Goal: Information Seeking & Learning: Learn about a topic

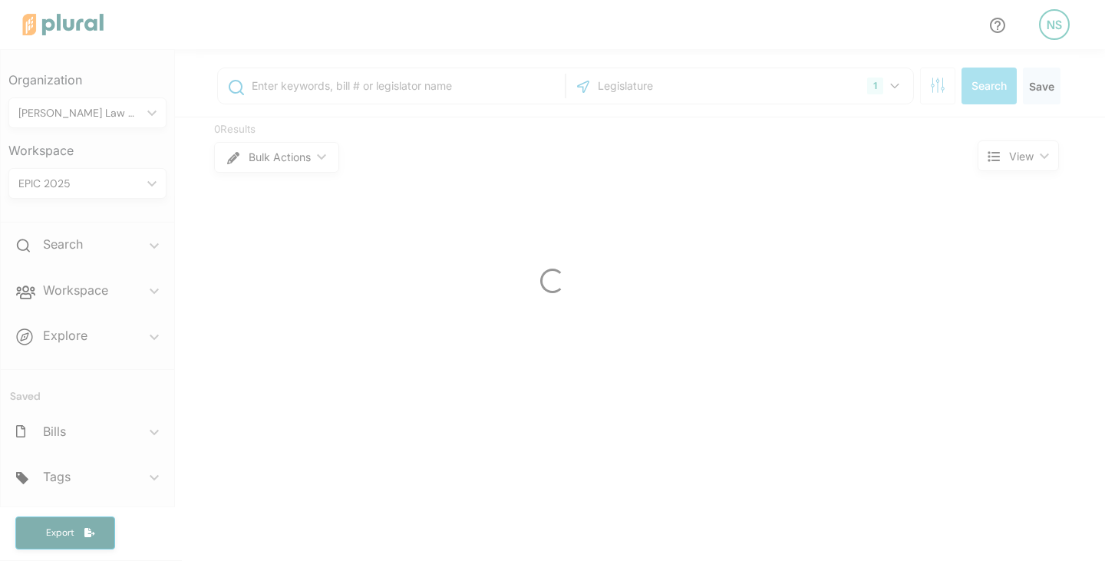
click at [107, 301] on div at bounding box center [552, 280] width 1105 height 561
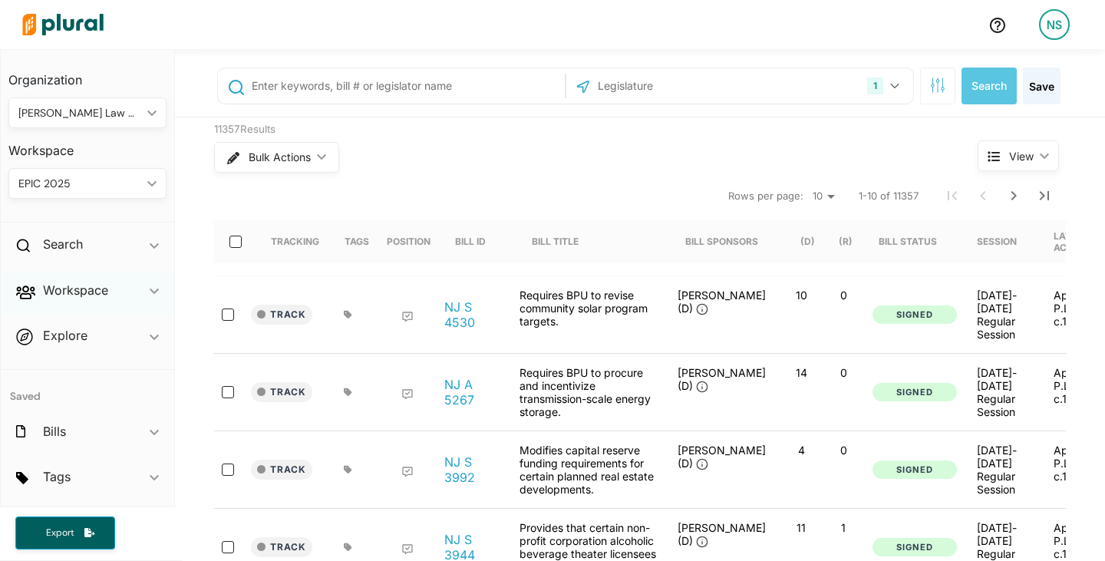
click at [150, 291] on polygon at bounding box center [154, 290] width 9 height 5
click at [56, 347] on h4 "Bills" at bounding box center [91, 345] width 135 height 15
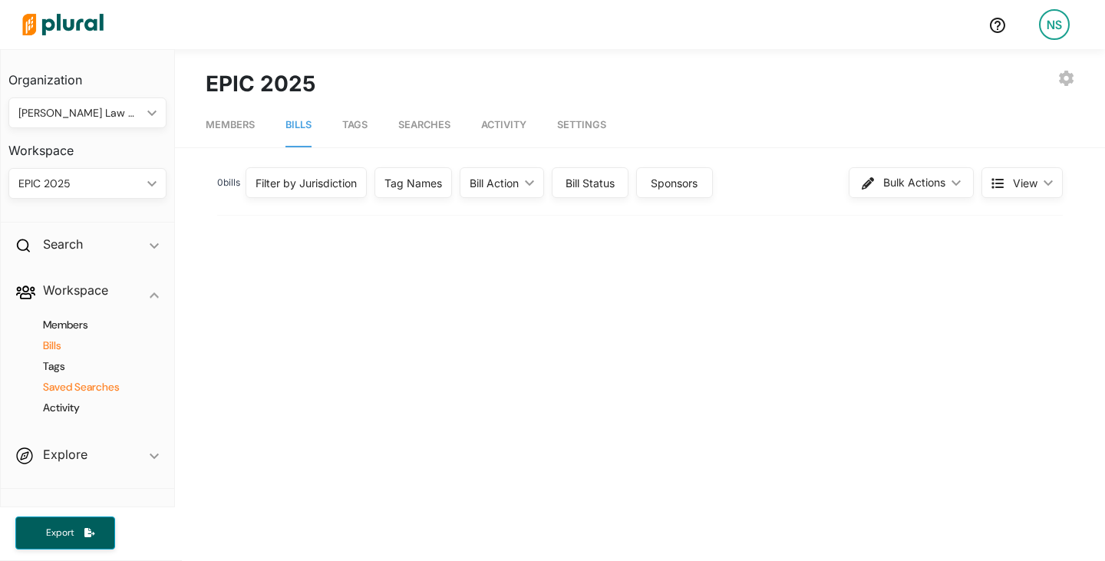
click at [101, 393] on h4 "Saved Searches" at bounding box center [91, 387] width 135 height 15
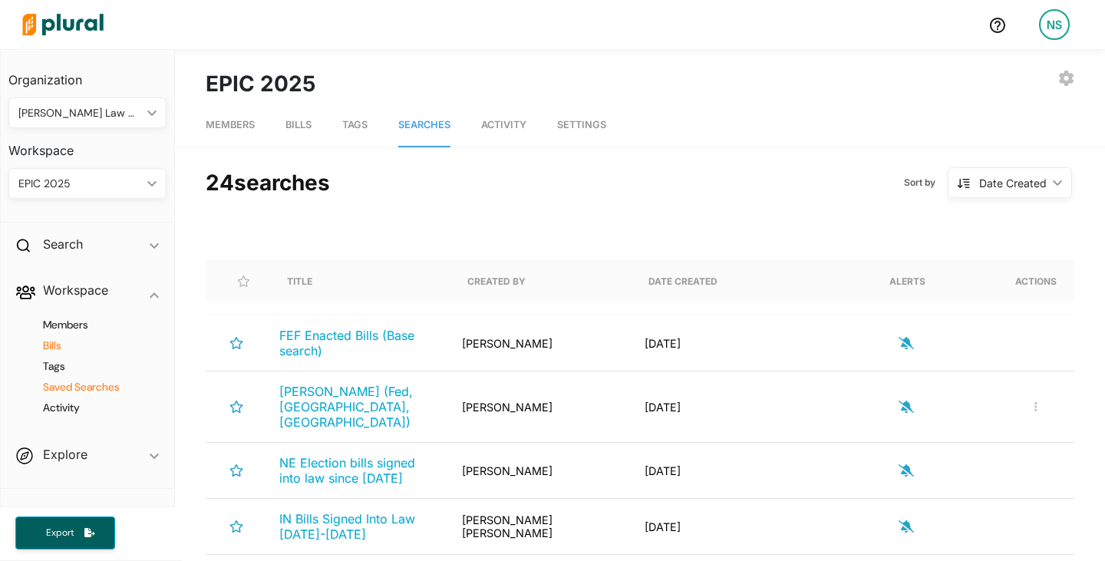
click at [54, 342] on h4 "Bills" at bounding box center [91, 345] width 135 height 15
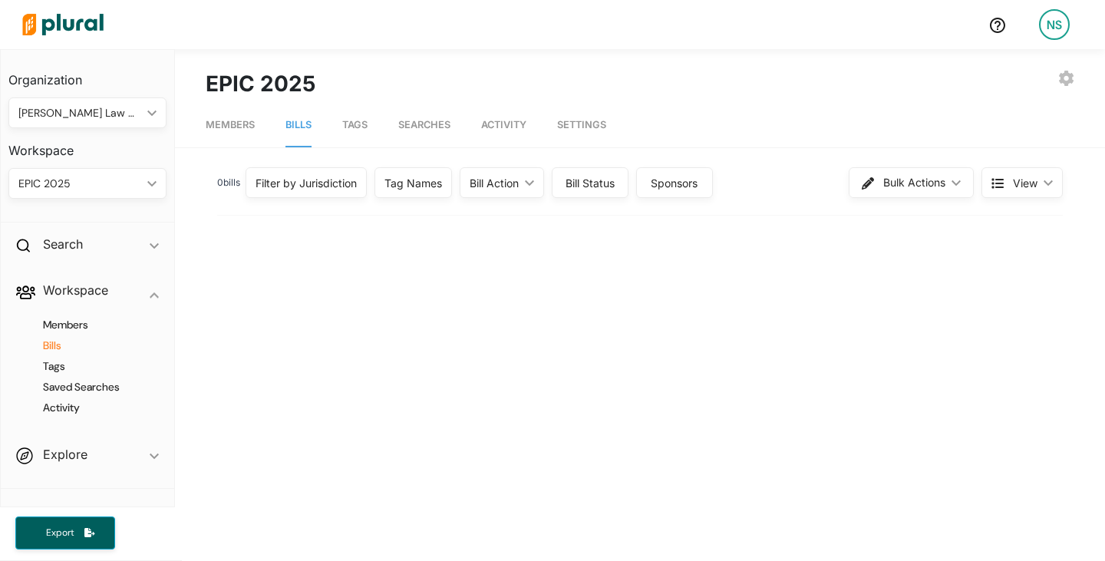
click at [278, 176] on div "Filter by Jurisdiction" at bounding box center [305, 183] width 101 height 16
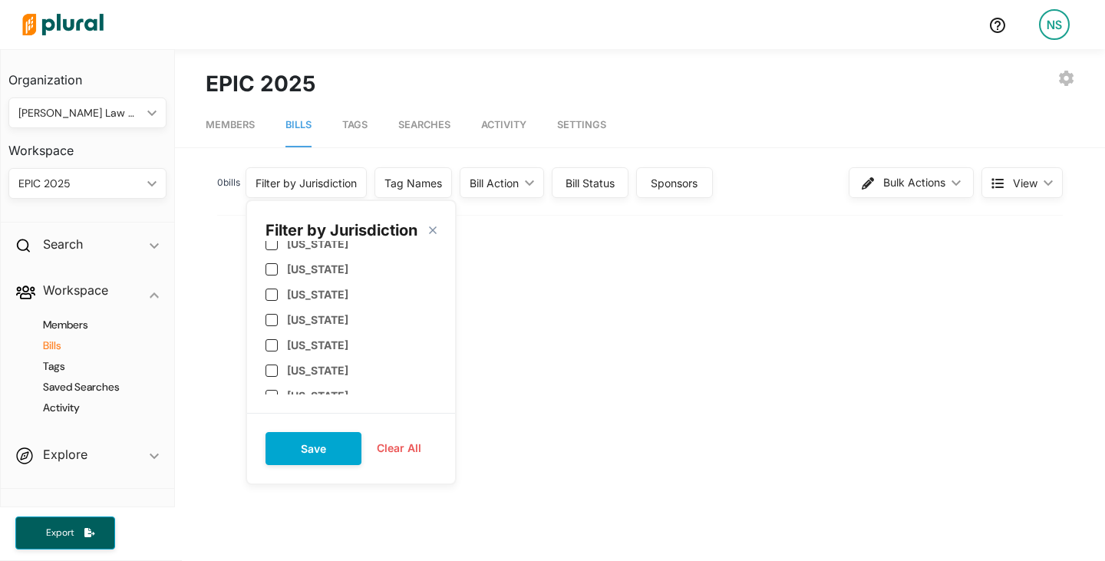
scroll to position [916, 0]
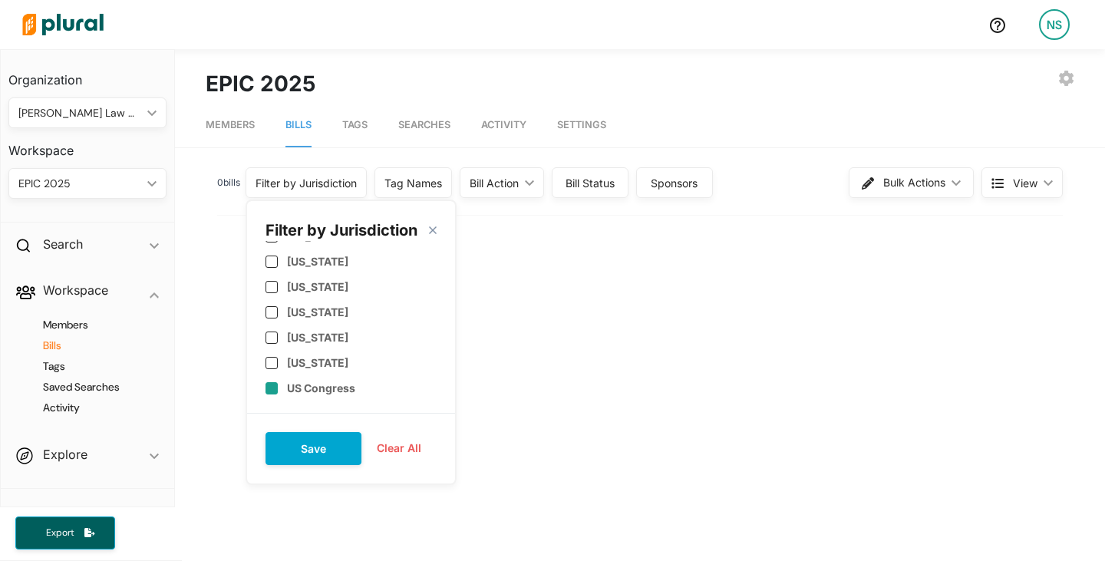
click at [307, 389] on label "US Congress" at bounding box center [321, 387] width 68 height 13
checkbox input "true"
click at [315, 441] on button "Save" at bounding box center [313, 448] width 96 height 33
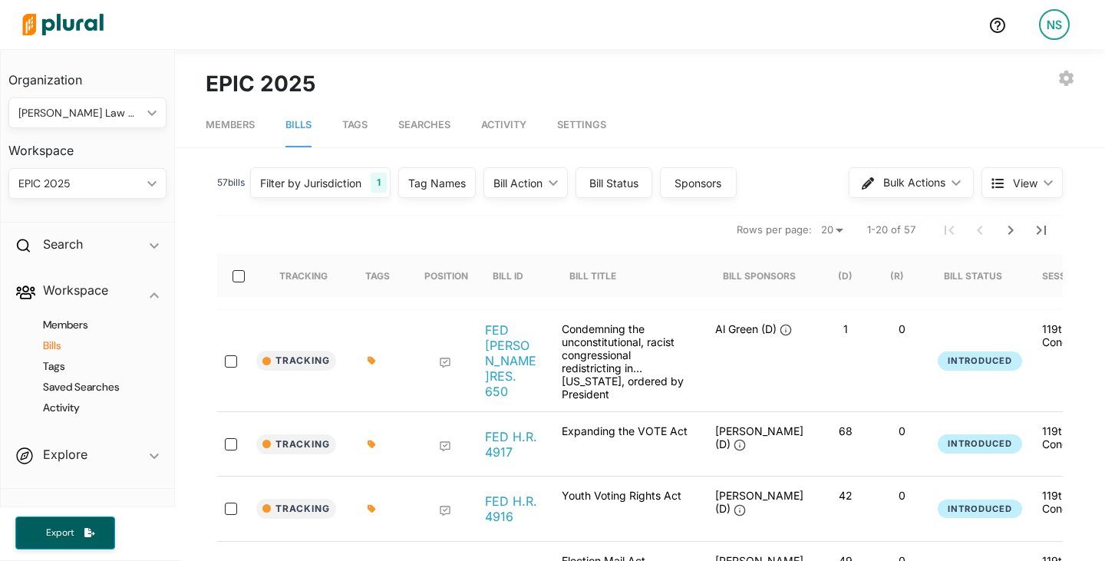
click at [381, 237] on nav "Rows per page: 20 50 1-20 of 57" at bounding box center [639, 229] width 845 height 43
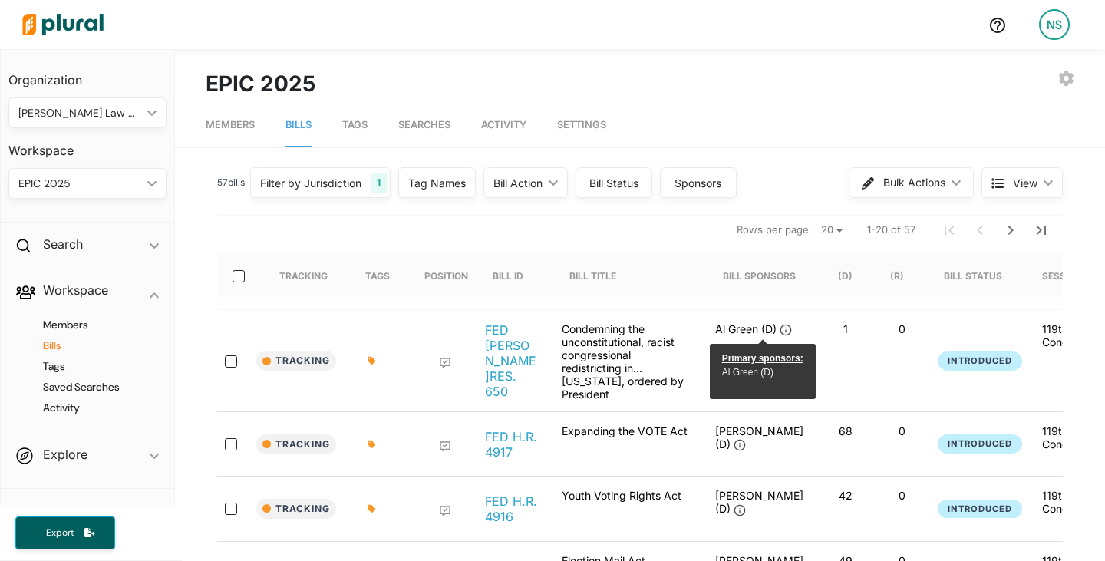
drag, startPoint x: 381, startPoint y: 237, endPoint x: 445, endPoint y: 238, distance: 64.4
click at [445, 238] on nav "Rows per page: 20 50 1-20 of 57" at bounding box center [639, 229] width 845 height 43
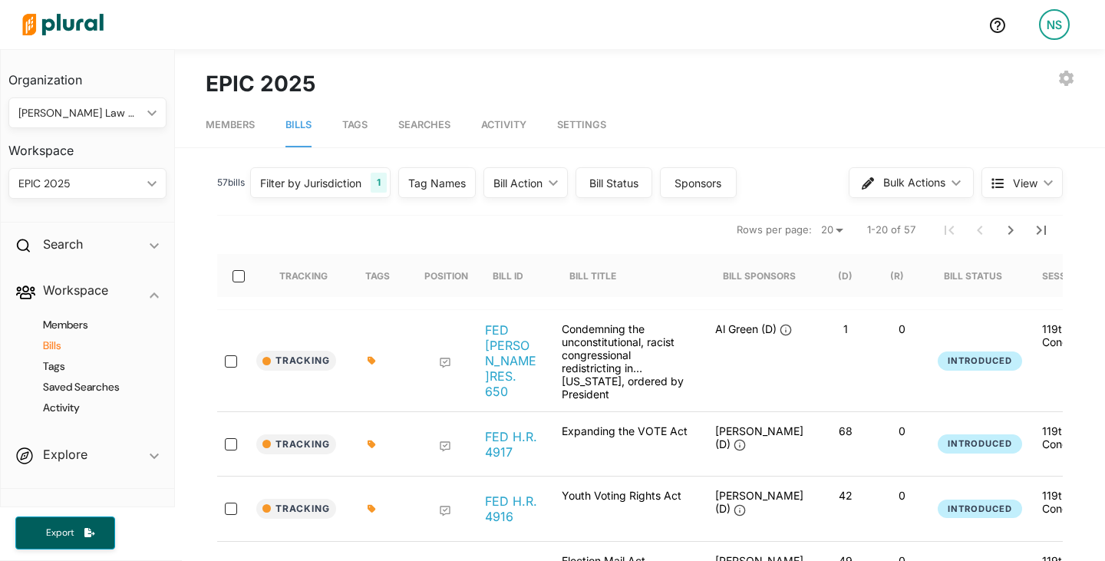
click at [252, 86] on h1 "EPIC 2025" at bounding box center [261, 84] width 110 height 32
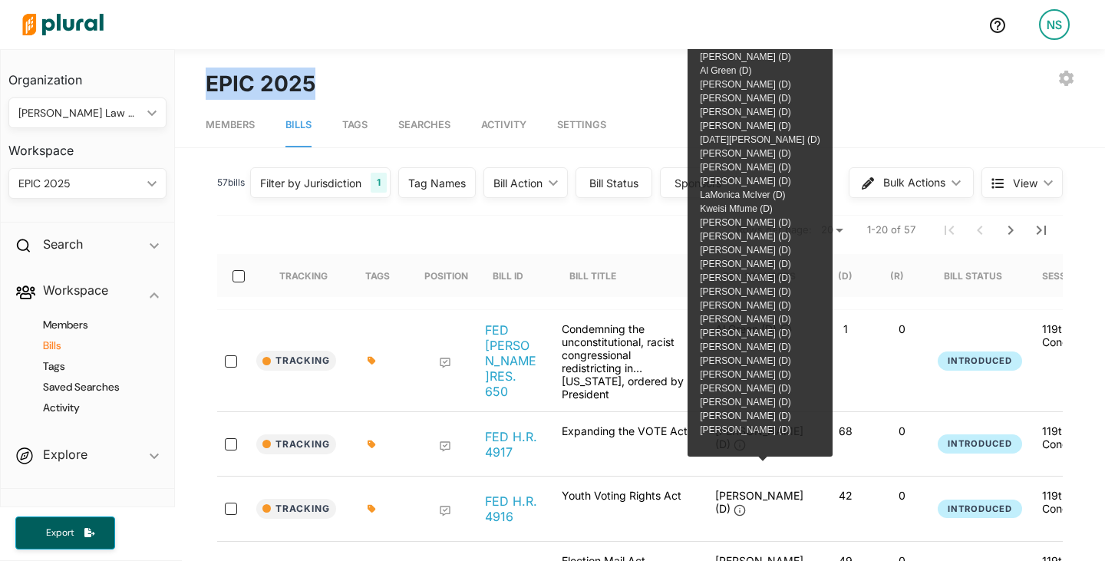
drag, startPoint x: 252, startPoint y: 86, endPoint x: 287, endPoint y: 74, distance: 37.4
click at [287, 74] on h1 "EPIC 2025" at bounding box center [261, 84] width 110 height 32
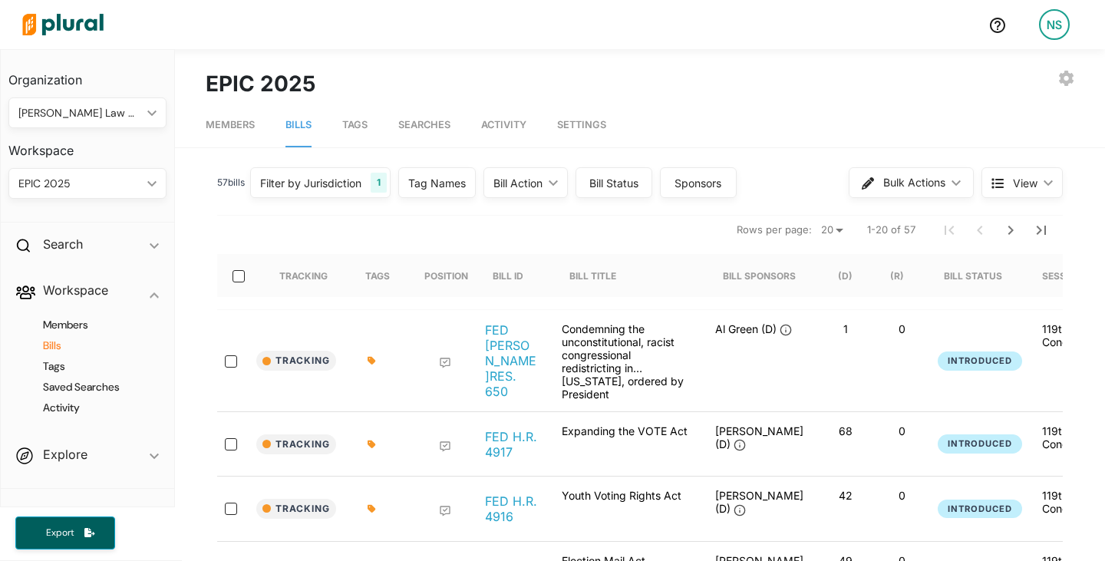
click at [249, 71] on h1 "EPIC 2025" at bounding box center [261, 84] width 110 height 32
drag, startPoint x: 249, startPoint y: 71, endPoint x: 569, endPoint y: 80, distance: 320.8
click at [569, 80] on div "EXPORT BILLS LEAVE WORKSPACE EPIC 2025" at bounding box center [640, 84] width 868 height 32
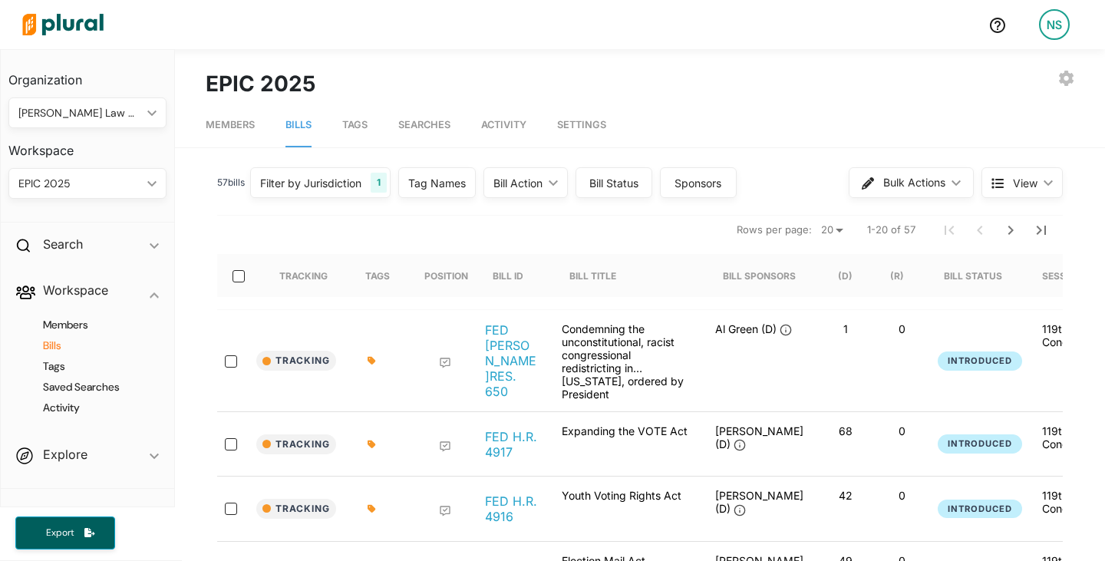
click at [296, 71] on h1 "EPIC 2025" at bounding box center [261, 84] width 110 height 32
drag, startPoint x: 296, startPoint y: 71, endPoint x: 700, endPoint y: 60, distance: 404.5
click at [700, 60] on div "EXPORT BILLS LEAVE WORKSPACE EPIC 2025" at bounding box center [640, 74] width 930 height 51
